Goal: Obtain resource: Download file/media

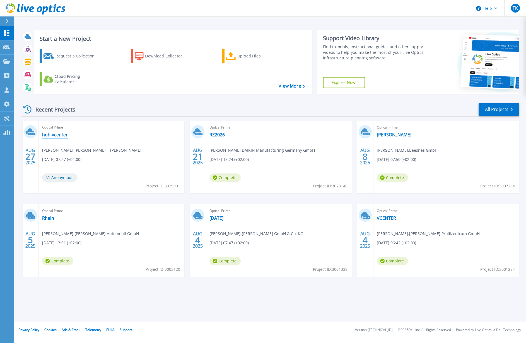
click at [55, 134] on link "hoh-vcenter" at bounding box center [55, 135] width 26 height 6
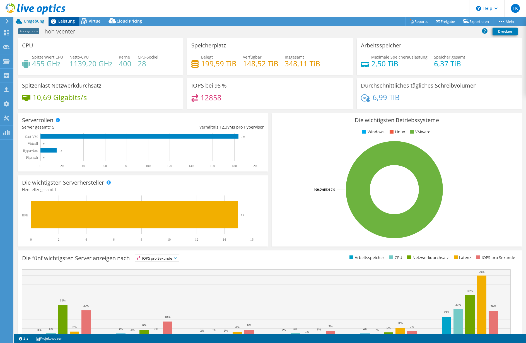
click at [67, 22] on span "Leistung" at bounding box center [66, 20] width 16 height 5
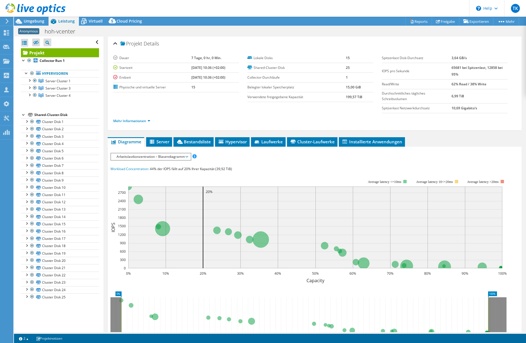
click at [23, 114] on div at bounding box center [24, 115] width 6 height 6
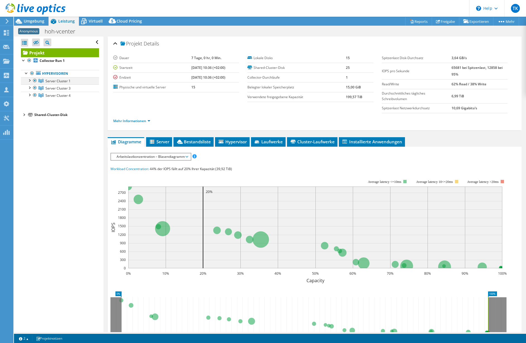
click at [30, 81] on div at bounding box center [30, 80] width 6 height 6
click at [29, 131] on div at bounding box center [30, 131] width 6 height 6
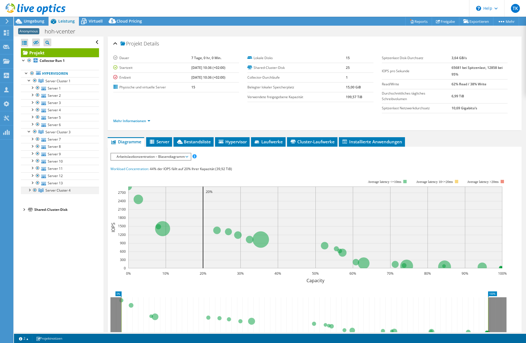
click at [28, 189] on div at bounding box center [30, 190] width 6 height 6
click at [51, 88] on link "Server 1" at bounding box center [60, 88] width 78 height 7
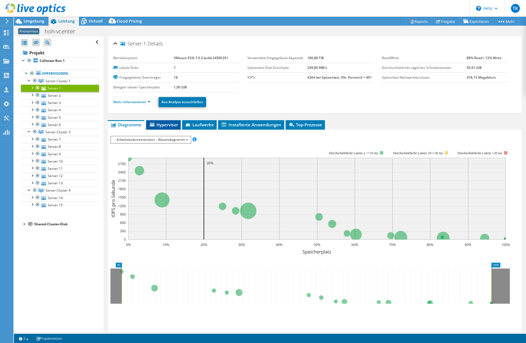
click at [169, 124] on span "Hypervisor" at bounding box center [163, 125] width 29 height 6
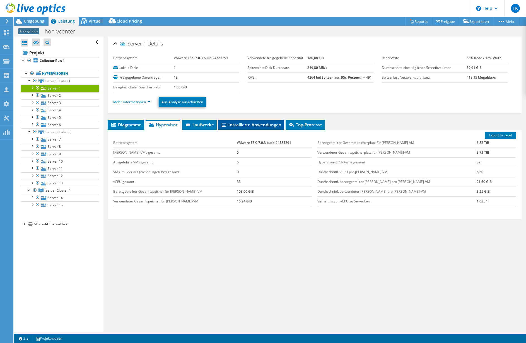
click at [267, 121] on li "Installierte Anwendungen" at bounding box center [251, 124] width 66 height 9
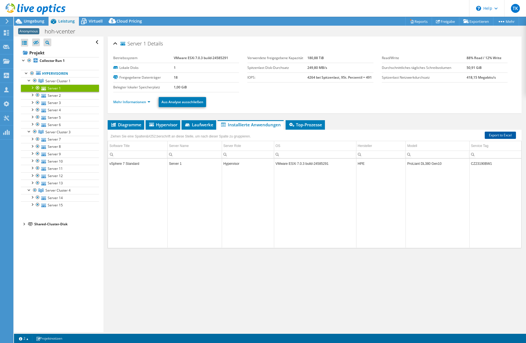
click at [493, 135] on link "Export to Excel" at bounding box center [500, 135] width 31 height 7
click at [33, 86] on div at bounding box center [32, 88] width 6 height 6
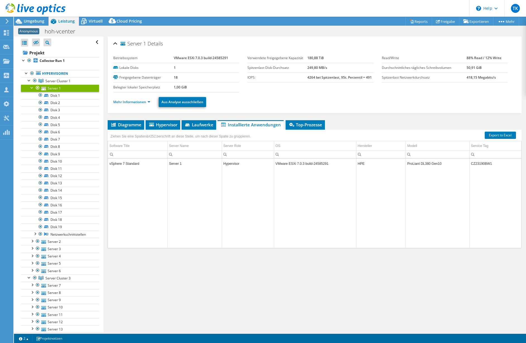
click at [31, 87] on div at bounding box center [32, 88] width 6 height 6
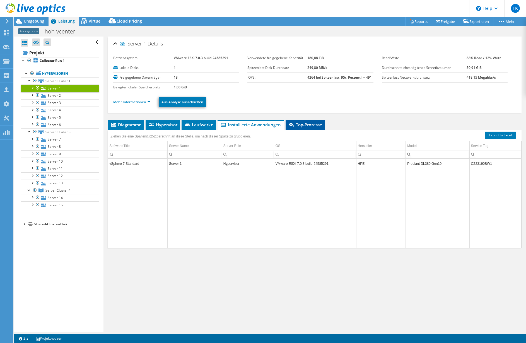
click at [295, 123] on span "Top-Prozesse" at bounding box center [306, 125] width 34 height 6
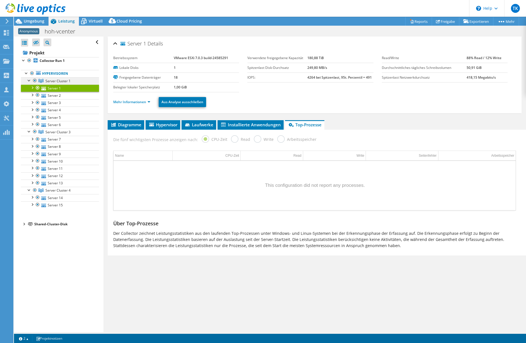
click at [52, 80] on span "Server Cluster 1" at bounding box center [57, 81] width 25 height 5
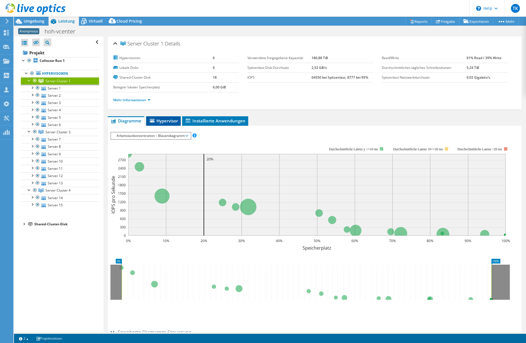
click at [169, 121] on span "Hypervisor" at bounding box center [163, 121] width 29 height 6
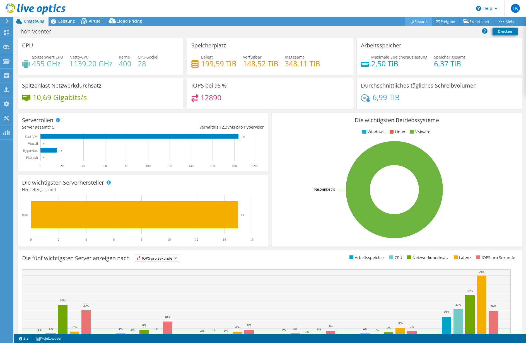
click at [419, 22] on link "Reports" at bounding box center [418, 21] width 27 height 9
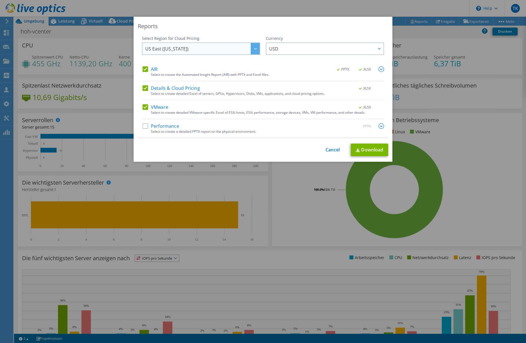
click at [253, 46] on div at bounding box center [255, 48] width 9 height 11
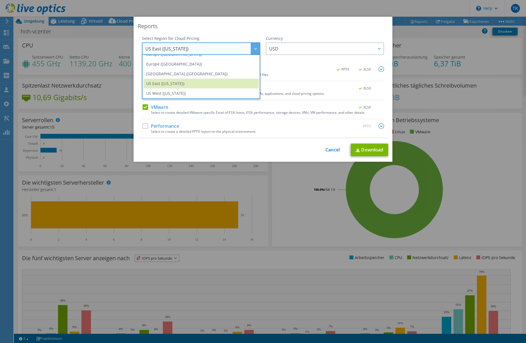
scroll to position [75, 0]
click at [172, 66] on li "Europe ([GEOGRAPHIC_DATA])" at bounding box center [201, 64] width 116 height 10
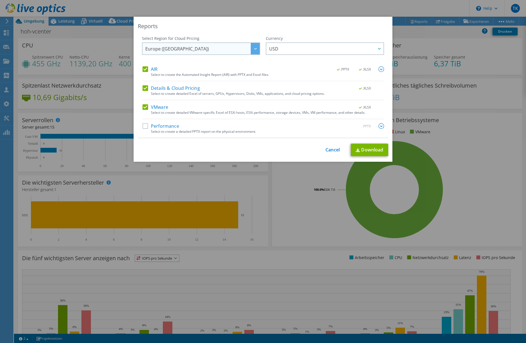
click at [254, 49] on icon at bounding box center [255, 49] width 3 height 2
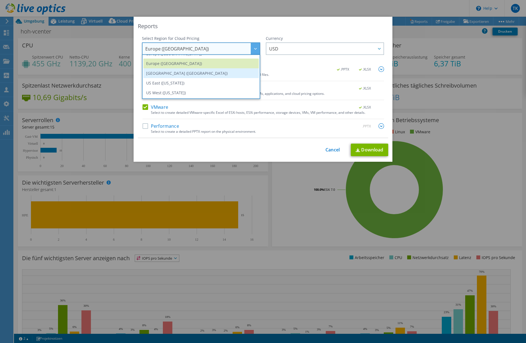
scroll to position [47, 0]
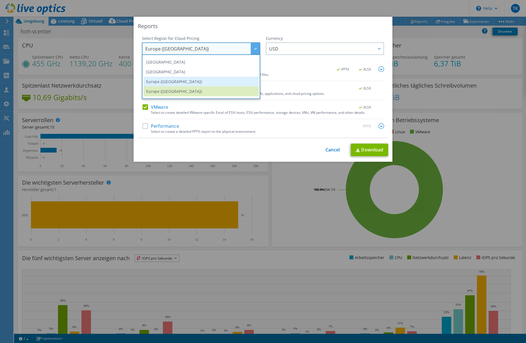
click at [175, 79] on li "Europe ([GEOGRAPHIC_DATA])" at bounding box center [201, 82] width 116 height 10
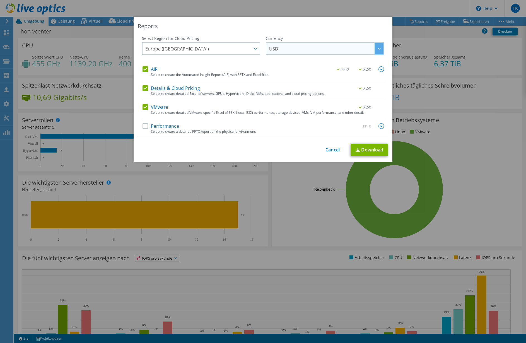
click at [285, 47] on span "USD" at bounding box center [326, 48] width 114 height 11
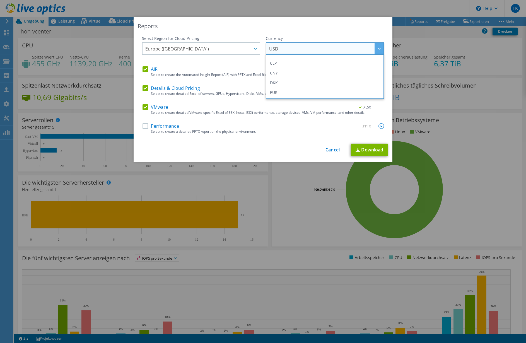
scroll to position [56, 0]
click at [283, 81] on li "EUR" at bounding box center [325, 83] width 116 height 10
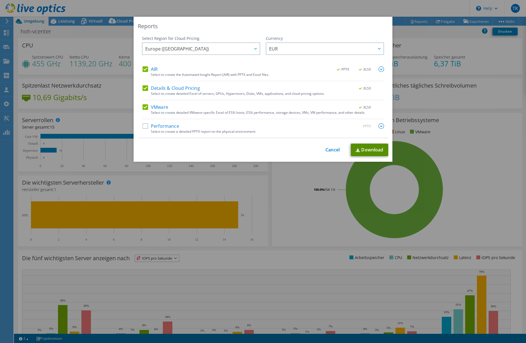
click at [359, 150] on link "Download" at bounding box center [369, 150] width 37 height 13
click at [328, 150] on link "Cancel" at bounding box center [333, 149] width 14 height 5
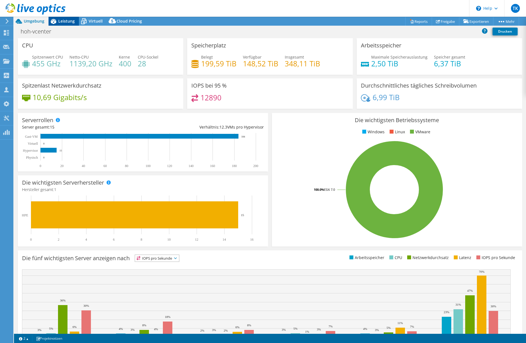
click at [68, 18] on span "Leistung" at bounding box center [66, 20] width 16 height 5
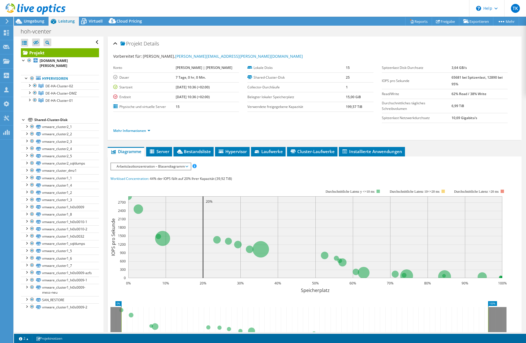
click at [23, 117] on div at bounding box center [24, 120] width 6 height 6
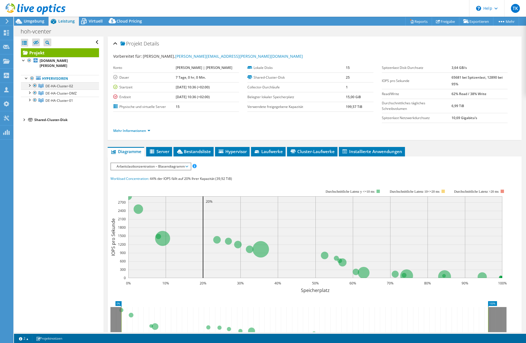
click at [29, 82] on div at bounding box center [30, 85] width 6 height 6
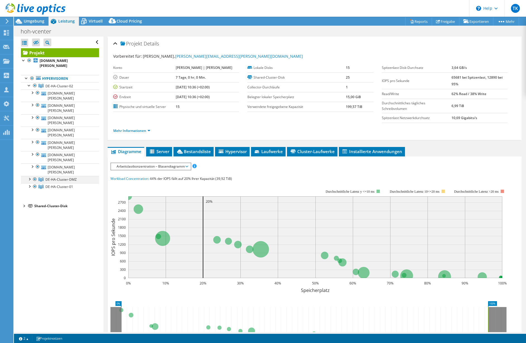
click at [30, 176] on div at bounding box center [30, 179] width 6 height 6
click at [30, 208] on div at bounding box center [30, 211] width 6 height 6
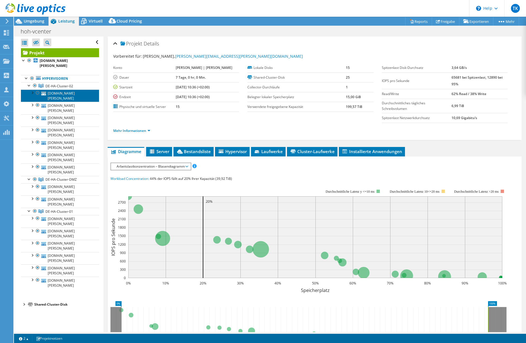
click at [58, 90] on link "[DOMAIN_NAME][PERSON_NAME]" at bounding box center [60, 96] width 78 height 12
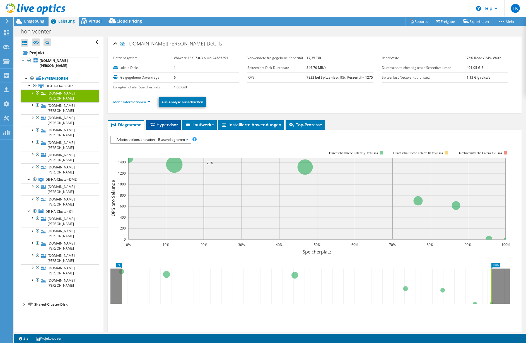
click at [159, 125] on span "Hypervisor" at bounding box center [163, 125] width 29 height 6
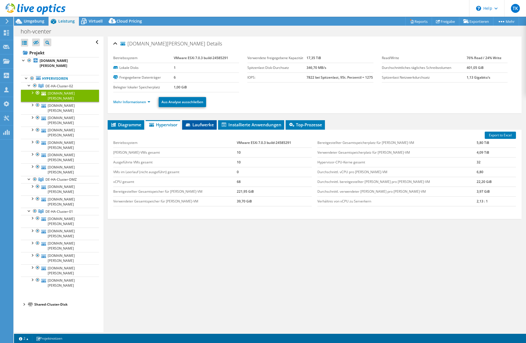
click at [196, 126] on span "Laufwerke" at bounding box center [199, 125] width 29 height 6
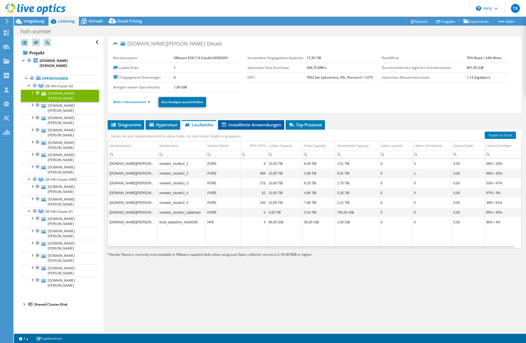
click at [248, 128] on span "Installierte Anwendungen" at bounding box center [251, 125] width 61 height 6
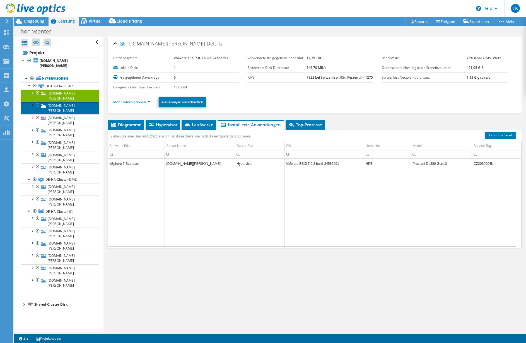
click at [55, 102] on link "[DOMAIN_NAME][PERSON_NAME]" at bounding box center [60, 108] width 78 height 12
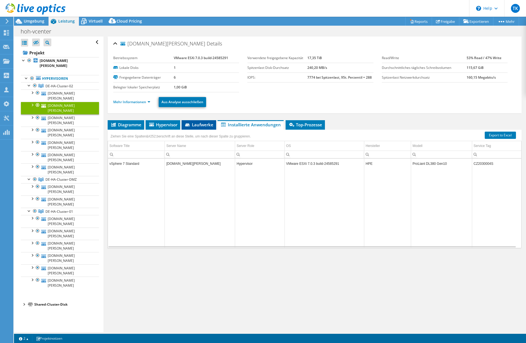
click at [204, 122] on li "Laufwerke" at bounding box center [199, 124] width 35 height 9
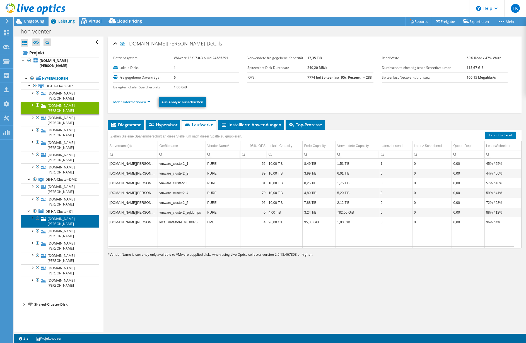
click at [57, 215] on link "[DOMAIN_NAME][PERSON_NAME]" at bounding box center [60, 221] width 78 height 12
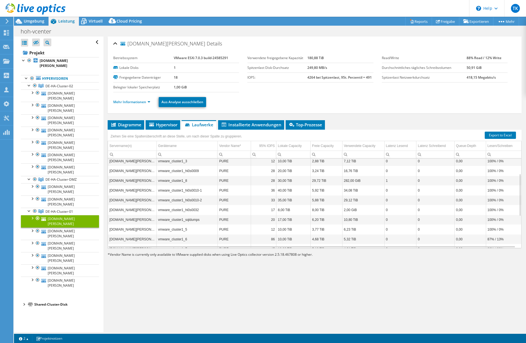
scroll to position [0, 0]
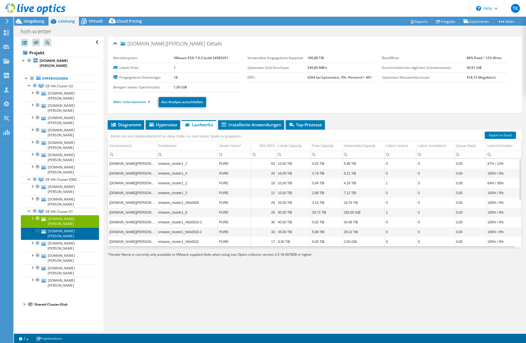
click at [76, 228] on link "[DOMAIN_NAME][PERSON_NAME]" at bounding box center [60, 234] width 78 height 12
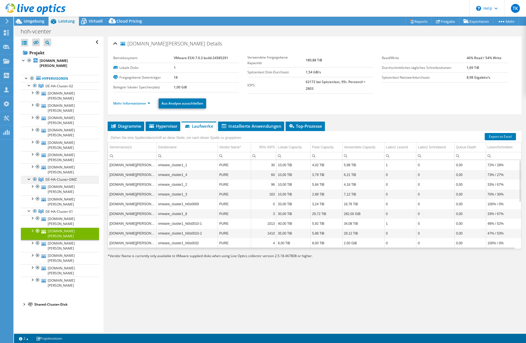
click at [28, 176] on div at bounding box center [30, 179] width 6 height 6
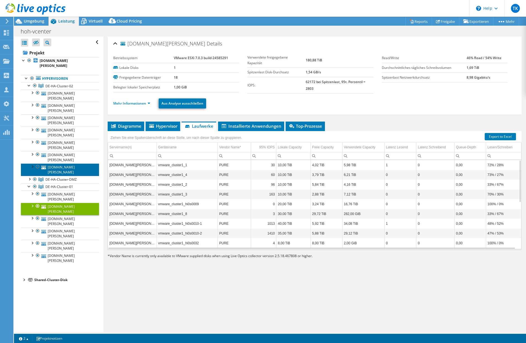
click at [60, 164] on link "[DOMAIN_NAME][PERSON_NAME]" at bounding box center [60, 170] width 78 height 12
